Goal: Information Seeking & Learning: Learn about a topic

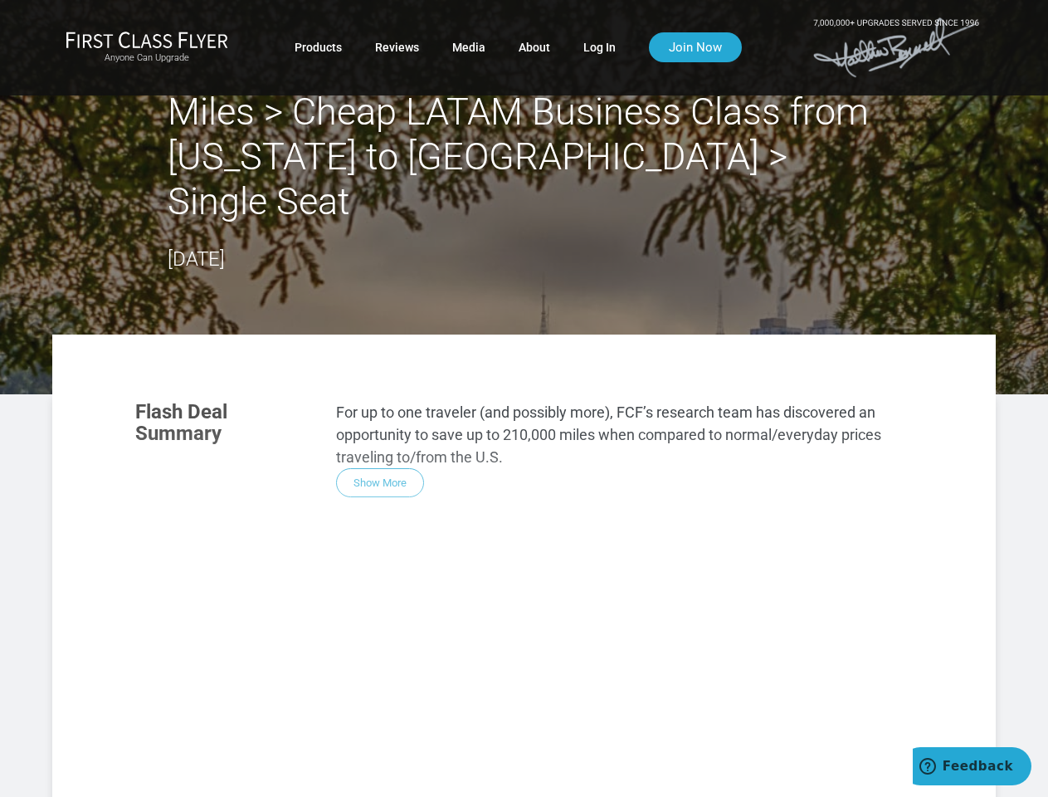
click at [524, 398] on div "Flash Deal Summary For up to one traveler (and possibly more), FCF’s research t…" at bounding box center [524, 618] width 811 height 469
click at [524, 543] on div "Flash Deal Summary For up to one traveler (and possibly more), FCF’s research t…" at bounding box center [524, 618] width 811 height 469
click at [380, 437] on div "Flash Deal Summary For up to one traveler (and possibly more), FCF’s research t…" at bounding box center [524, 618] width 811 height 469
click at [236, 671] on div "Flash Deal Summary For up to one traveler (and possibly more), FCF’s research t…" at bounding box center [524, 618] width 811 height 469
click at [372, 670] on div "Flash Deal Summary For up to one traveler (and possibly more), FCF’s research t…" at bounding box center [524, 618] width 811 height 469
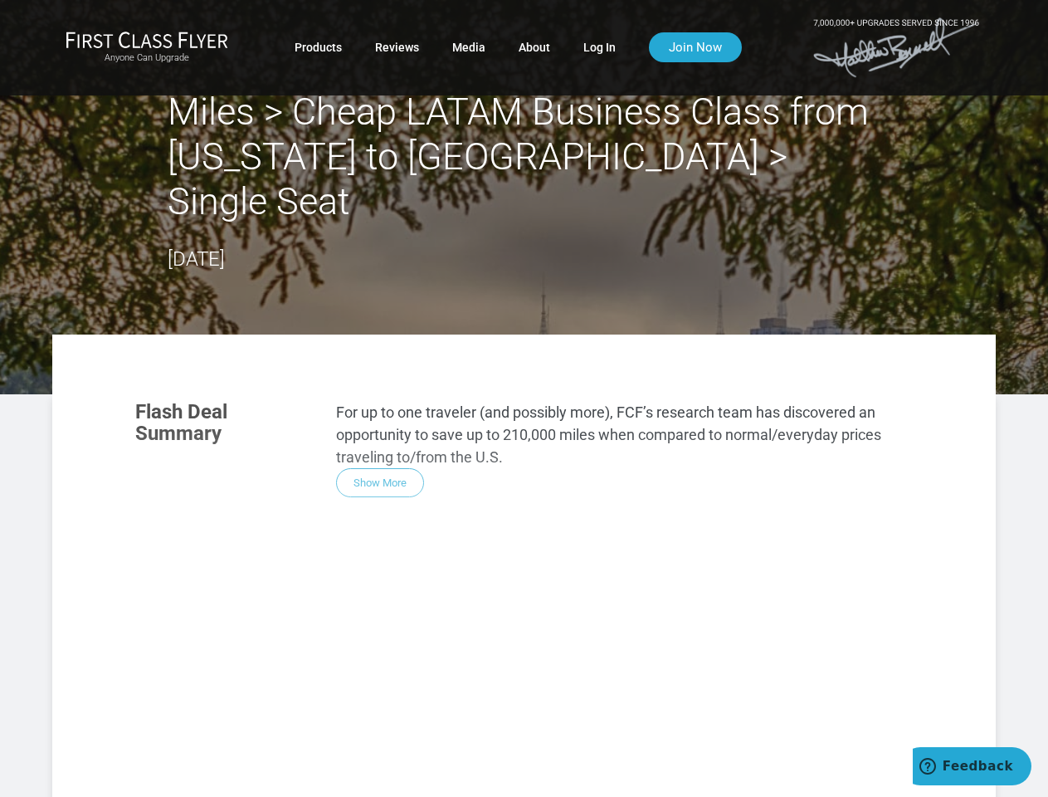
click at [508, 671] on div "Flash Deal Summary For up to one traveler (and possibly more), FCF’s research t…" at bounding box center [524, 618] width 811 height 469
click at [371, 757] on div "Flash Deal Summary For up to one traveler (and possibly more), FCF’s research t…" at bounding box center [524, 618] width 811 height 469
click at [372, 757] on div "Flash Deal Summary For up to one traveler (and possibly more), FCF’s research t…" at bounding box center [524, 618] width 811 height 469
click at [792, 780] on div "Flash Deal Summary For up to one traveler (and possibly more), FCF’s research t…" at bounding box center [524, 618] width 811 height 469
click at [972, 766] on span "Feedback" at bounding box center [978, 766] width 71 height 15
